Goal: Find specific page/section: Find specific page/section

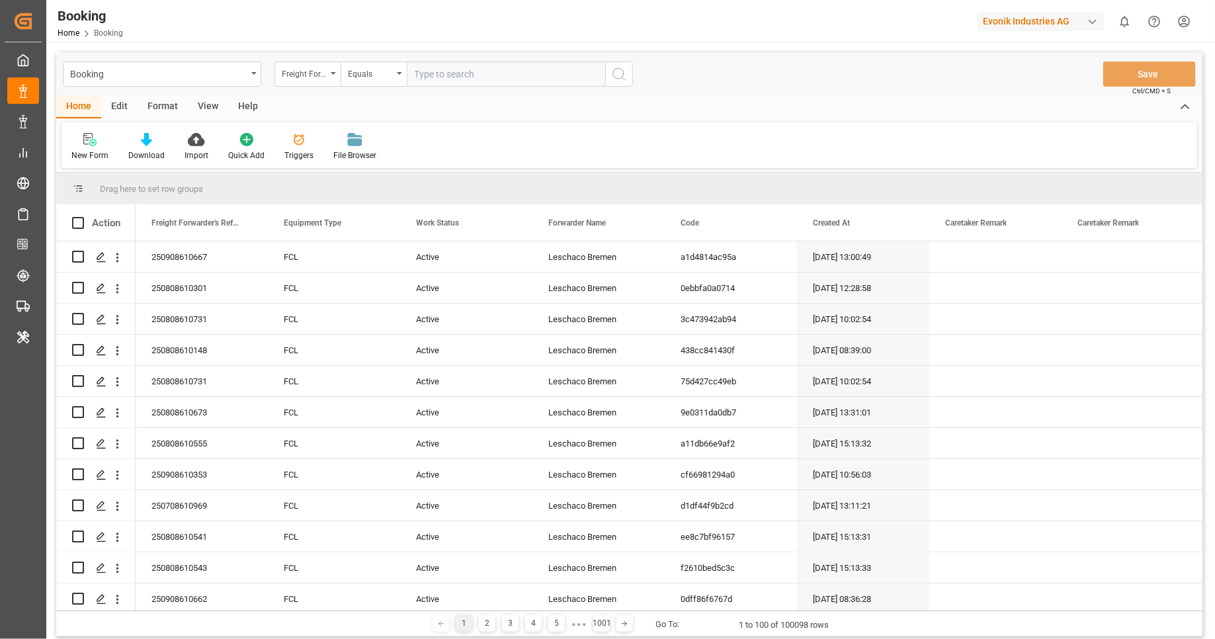
click at [173, 110] on div "Format" at bounding box center [163, 107] width 50 height 22
click at [108, 150] on div "Filter Rows" at bounding box center [90, 155] width 39 height 12
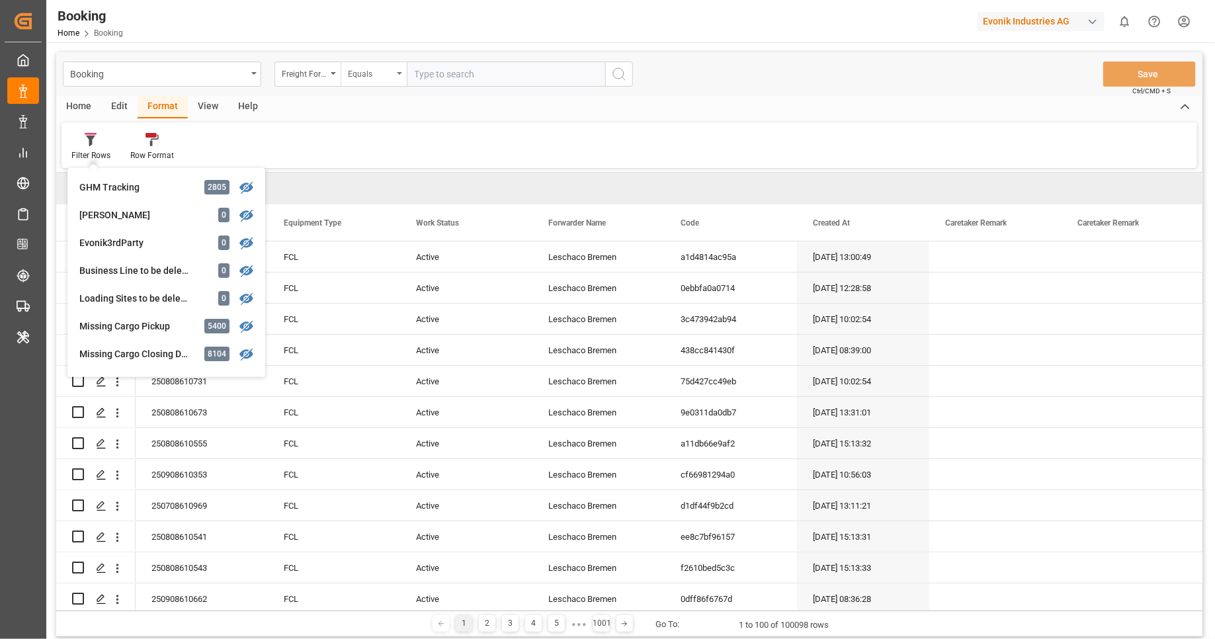
click at [396, 63] on div "Equals" at bounding box center [374, 74] width 66 height 25
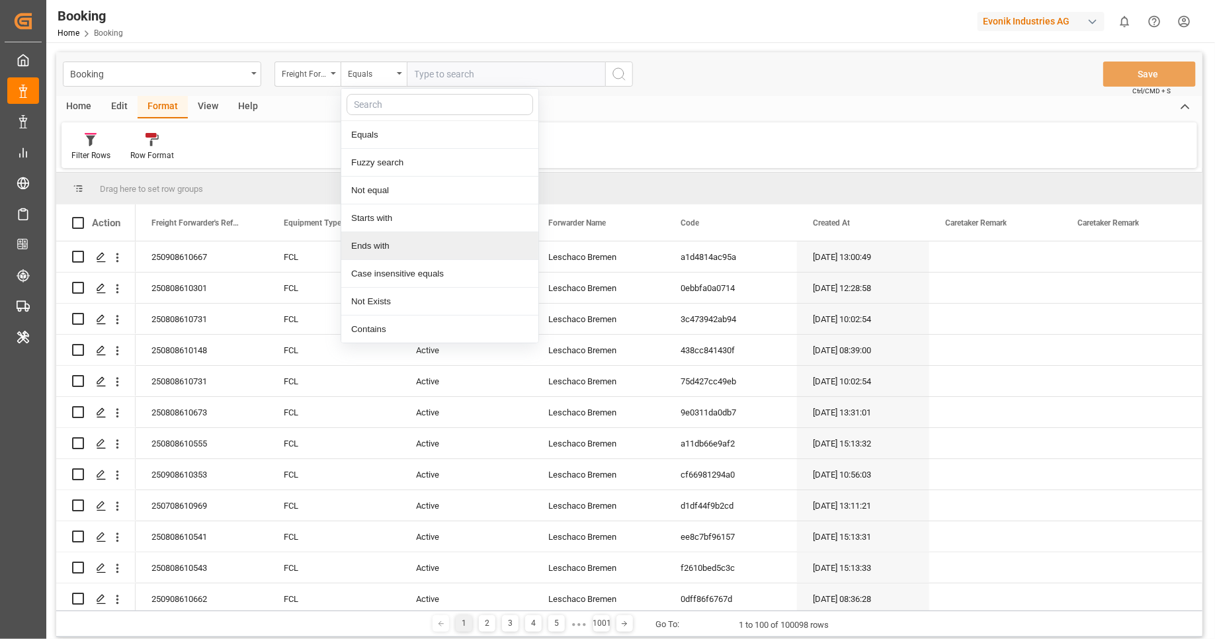
drag, startPoint x: 817, startPoint y: 106, endPoint x: 788, endPoint y: 133, distance: 40.3
click at [817, 106] on div "Home Edit Format View Help" at bounding box center [629, 107] width 1146 height 22
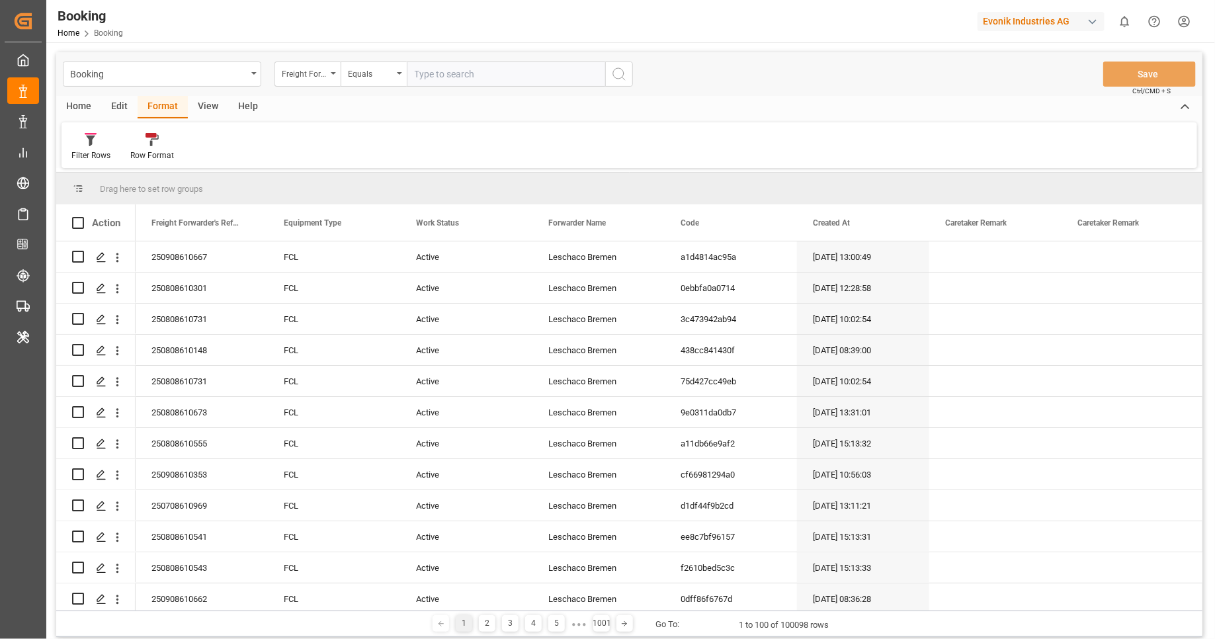
click at [1056, 19] on div "Evonik Industries AG" at bounding box center [1040, 21] width 127 height 19
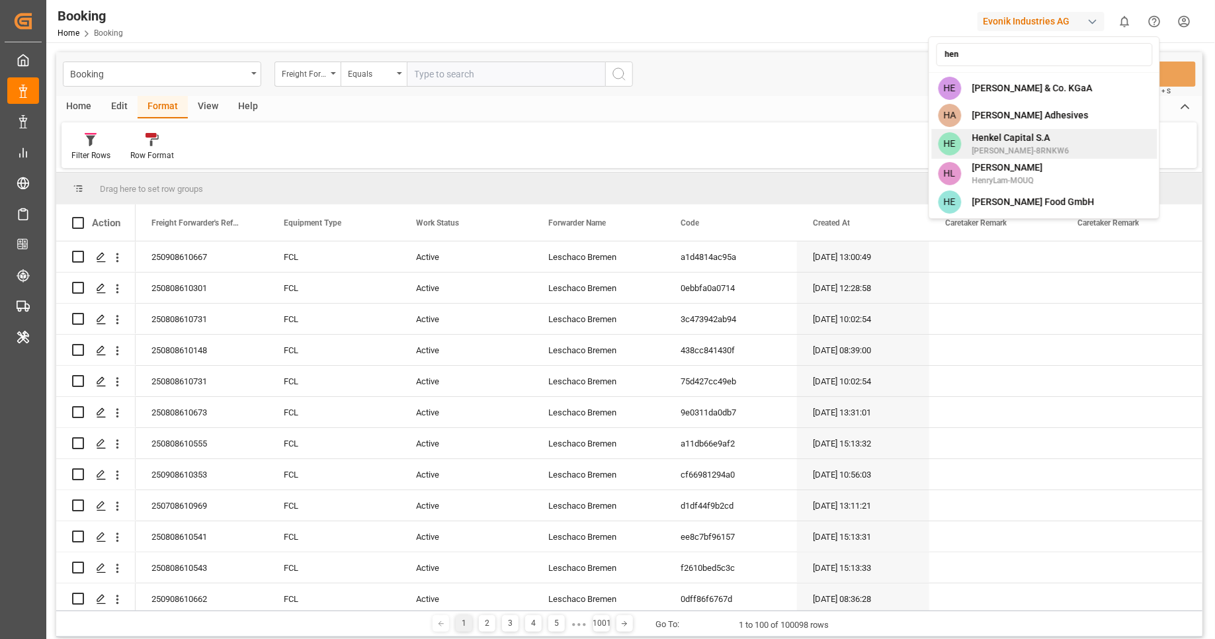
type input "hen"
click at [1045, 134] on span "Henkel Capital S.A" at bounding box center [1020, 138] width 97 height 14
